Goal: Contribute content: Add original content to the website for others to see

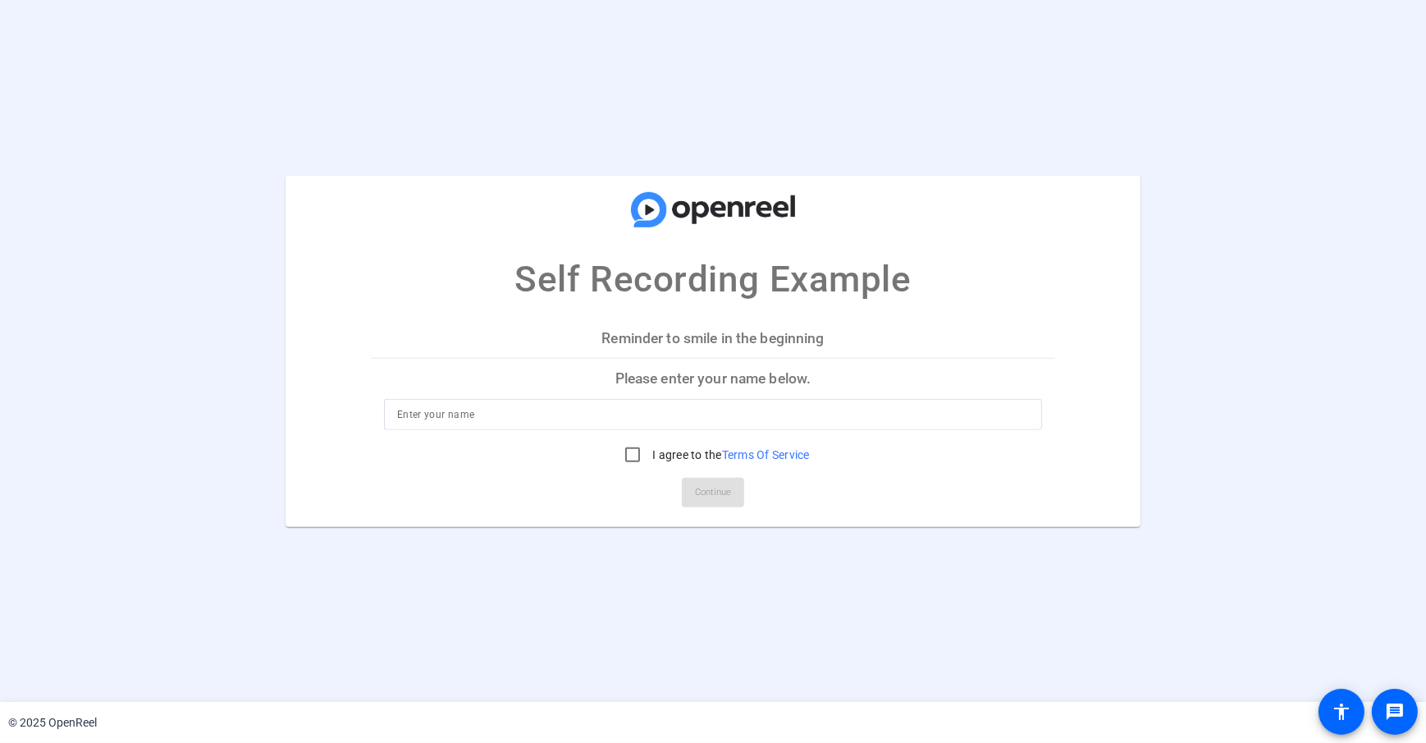
click at [480, 426] on div at bounding box center [713, 414] width 632 height 31
type input "[PERSON_NAME]"
click at [484, 301] on mat-card-title "Self Recording Example" at bounding box center [714, 240] width 856 height 131
click at [629, 447] on input "I agree to the Terms Of Service" at bounding box center [632, 454] width 33 height 33
checkbox input "true"
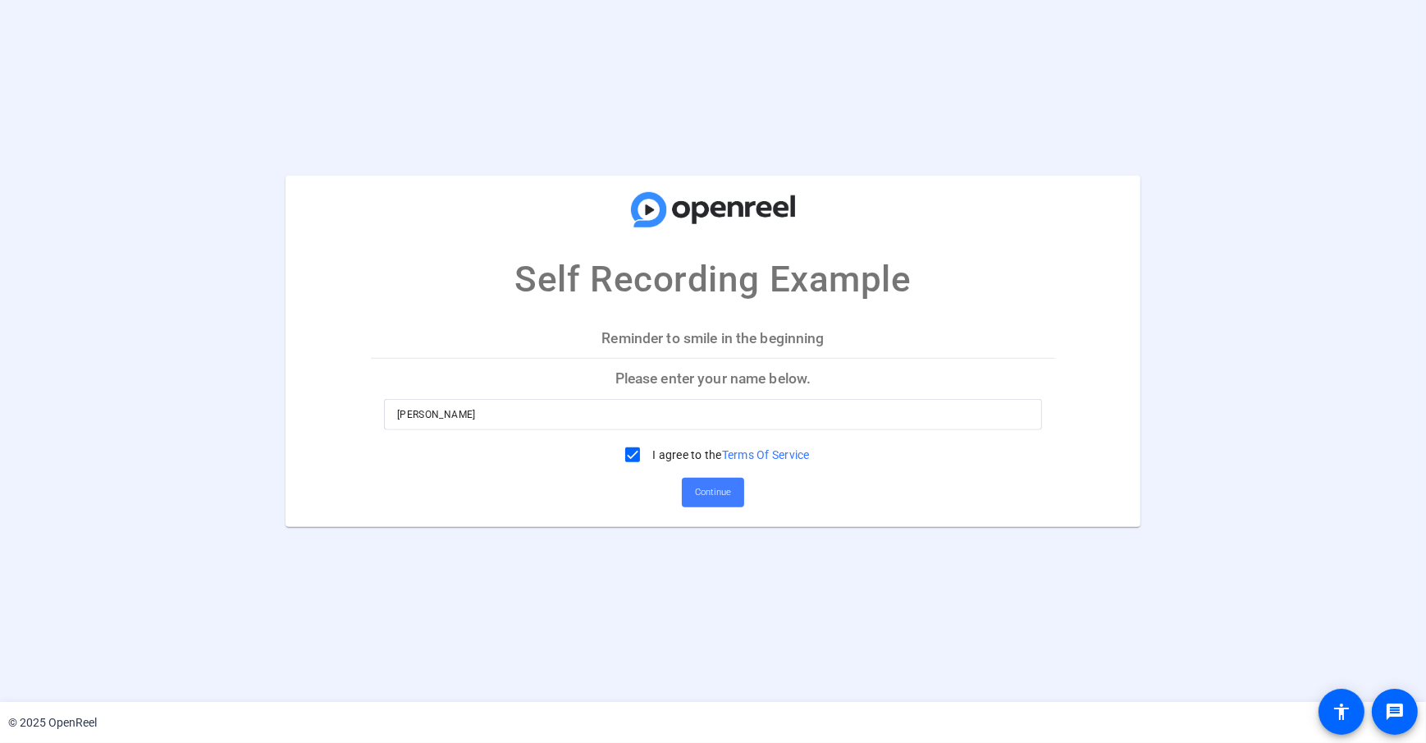
click at [711, 492] on span "Continue" at bounding box center [713, 492] width 36 height 25
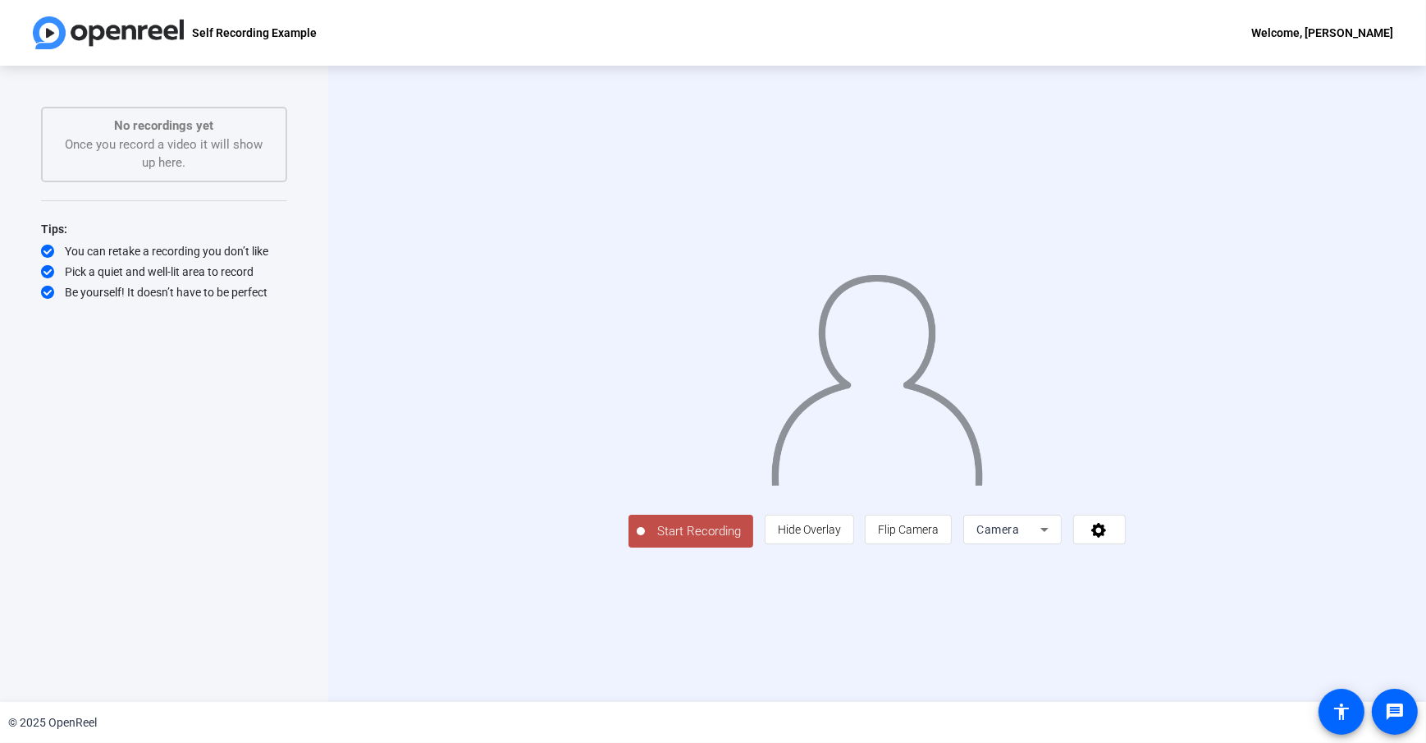
click at [353, 267] on div "Start Recording person Hide Overlay flip Flip Camera Camera" at bounding box center [877, 384] width 1098 height 636
click at [1054, 539] on icon at bounding box center [1045, 529] width 20 height 20
click at [1245, 604] on span "Screen And Camera" at bounding box center [1219, 605] width 85 height 39
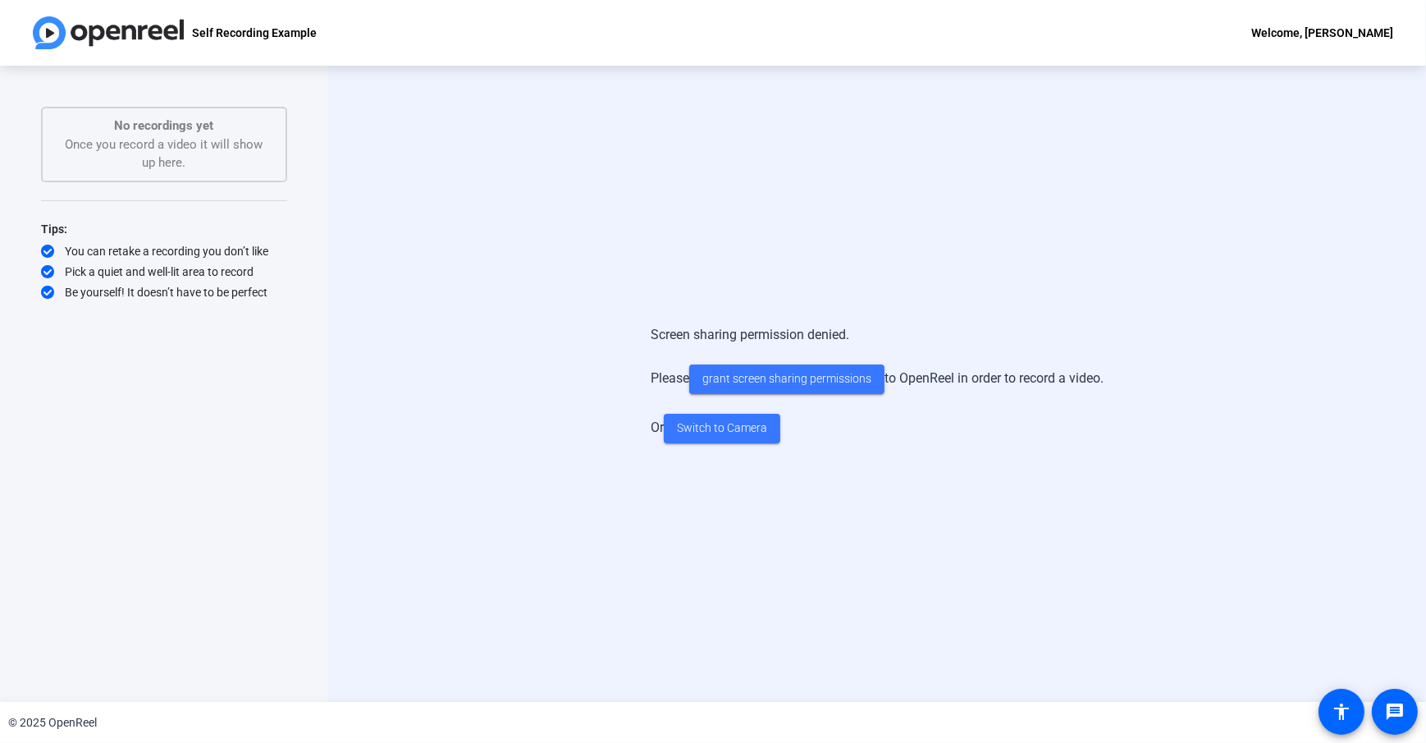
click at [336, 203] on div "Screen sharing permission denied. Please grant screen sharing permissions to Op…" at bounding box center [877, 384] width 1098 height 636
click at [341, 212] on div "Screen sharing permission denied. Please grant screen sharing permissions to Op…" at bounding box center [877, 384] width 1098 height 636
